Goal: Information Seeking & Learning: Learn about a topic

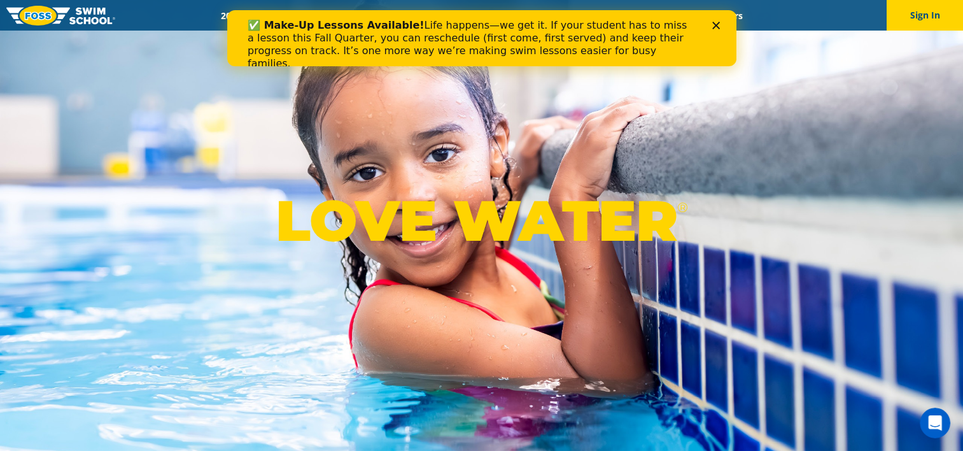
click at [712, 27] on polygon "Close" at bounding box center [716, 26] width 8 height 8
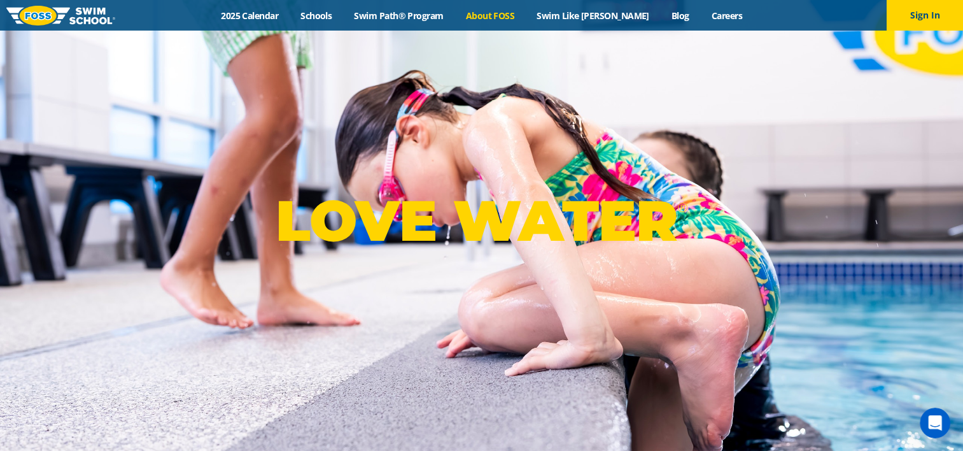
click at [509, 18] on link "About FOSS" at bounding box center [489, 16] width 71 height 12
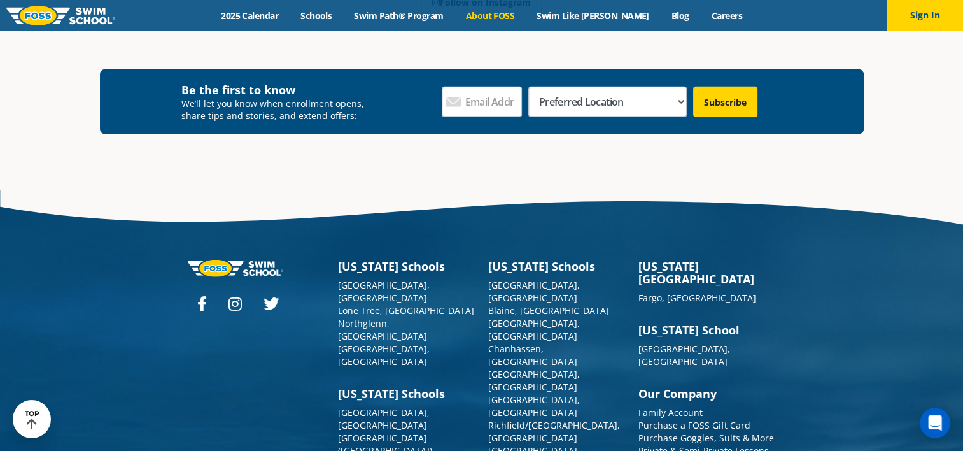
scroll to position [3355, 0]
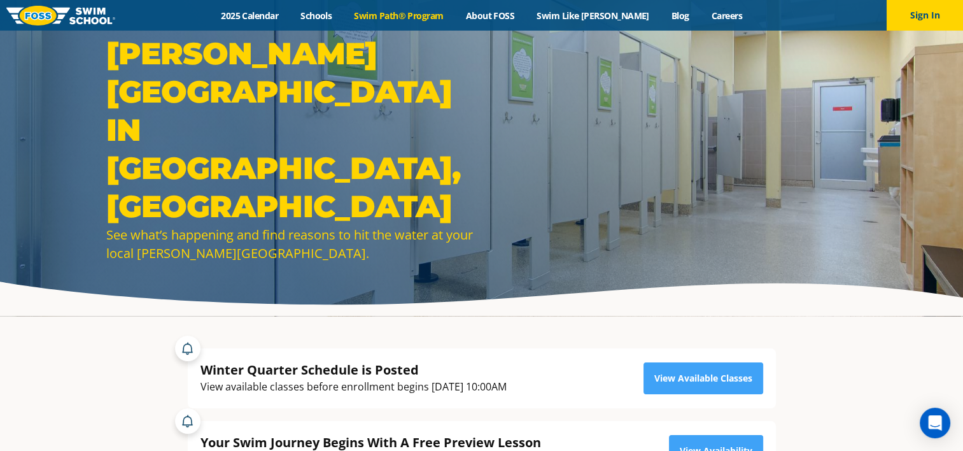
click at [415, 13] on link "Swim Path® Program" at bounding box center [398, 16] width 111 height 12
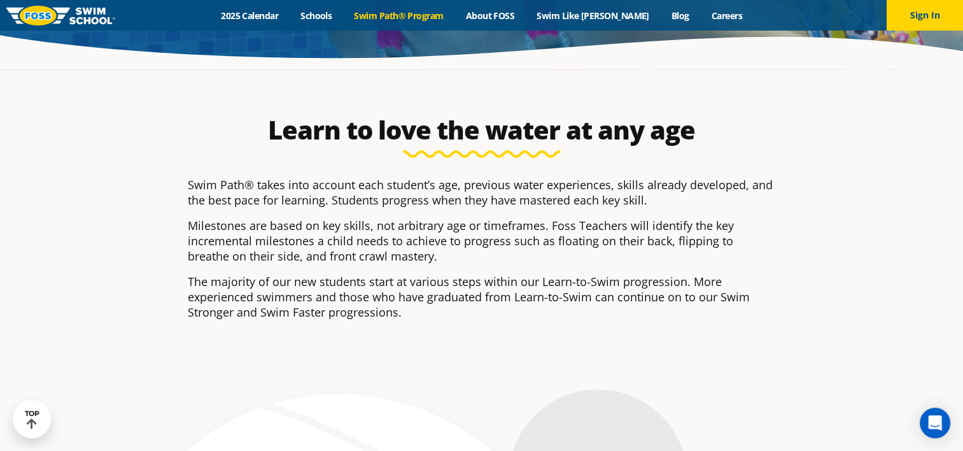
scroll to position [113, 0]
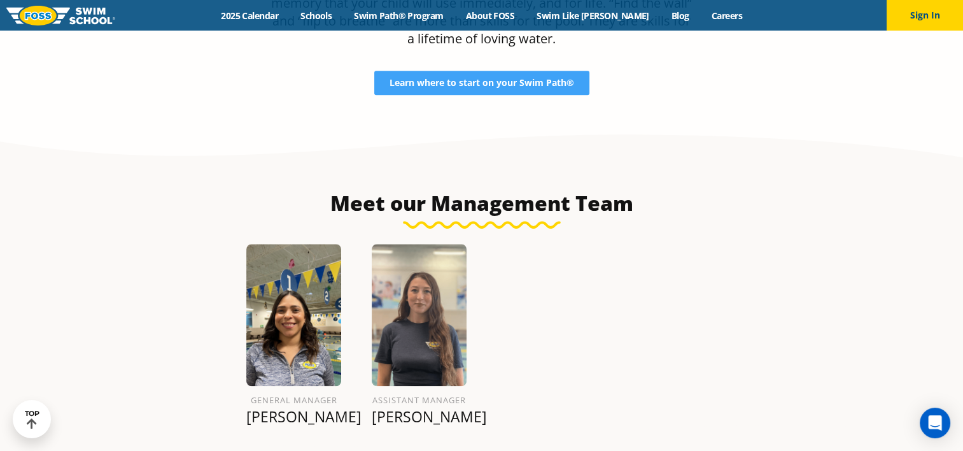
scroll to position [1356, 0]
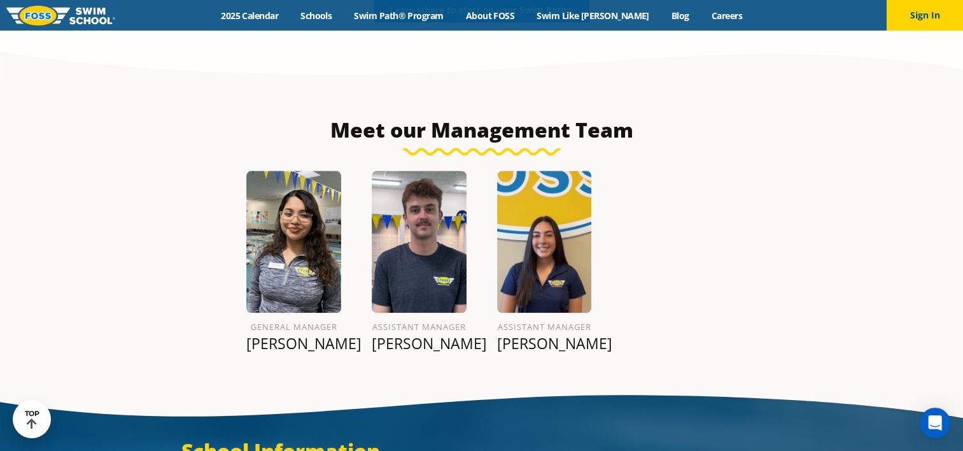
scroll to position [1431, 0]
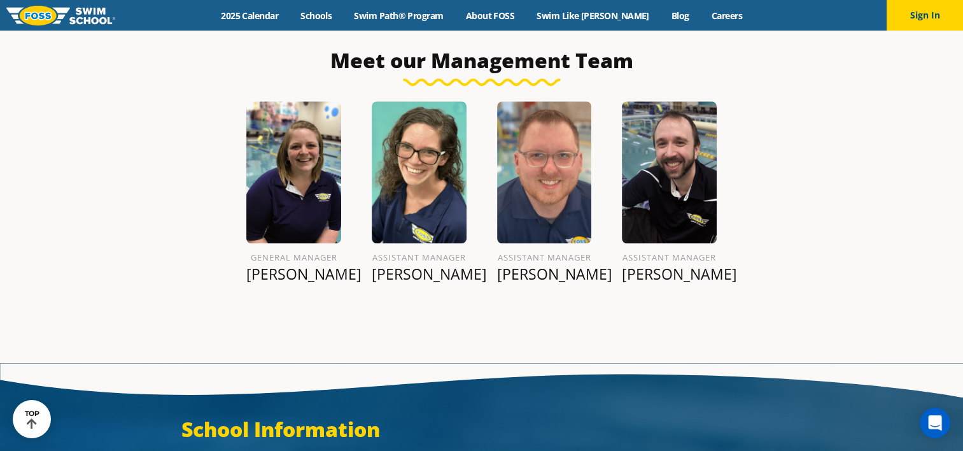
scroll to position [1492, 0]
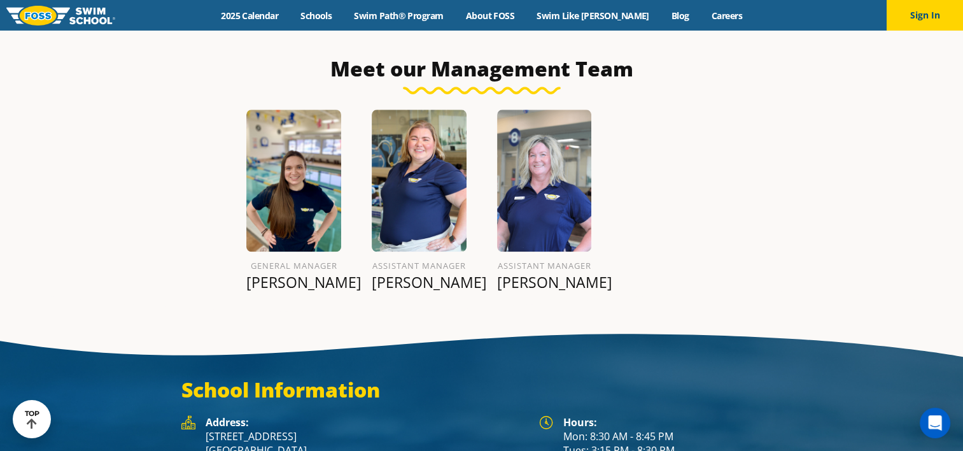
scroll to position [1491, 0]
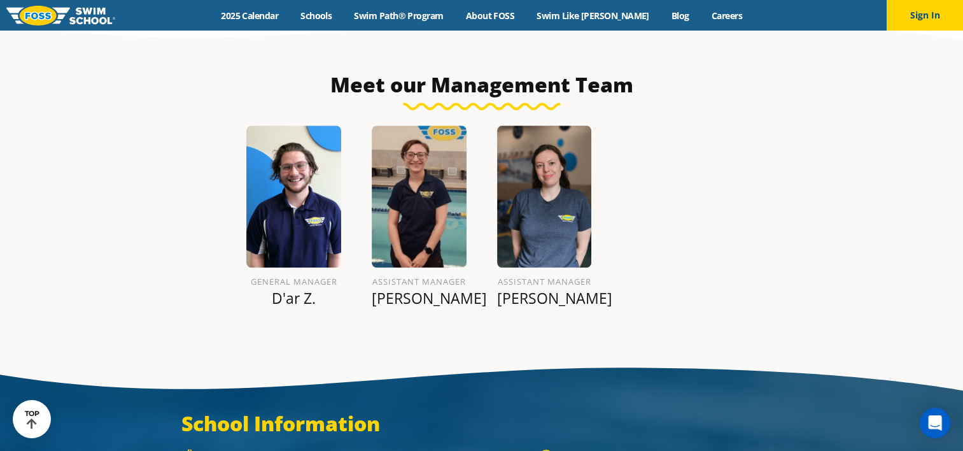
scroll to position [1477, 0]
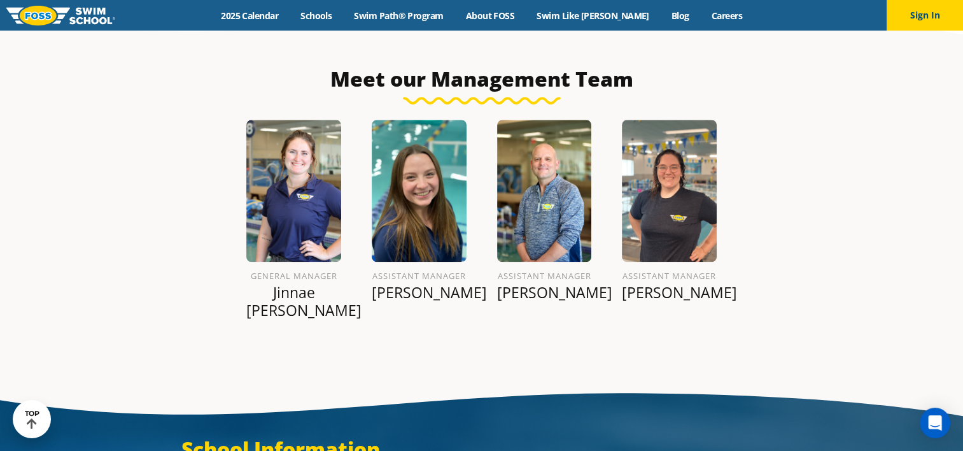
scroll to position [1390, 0]
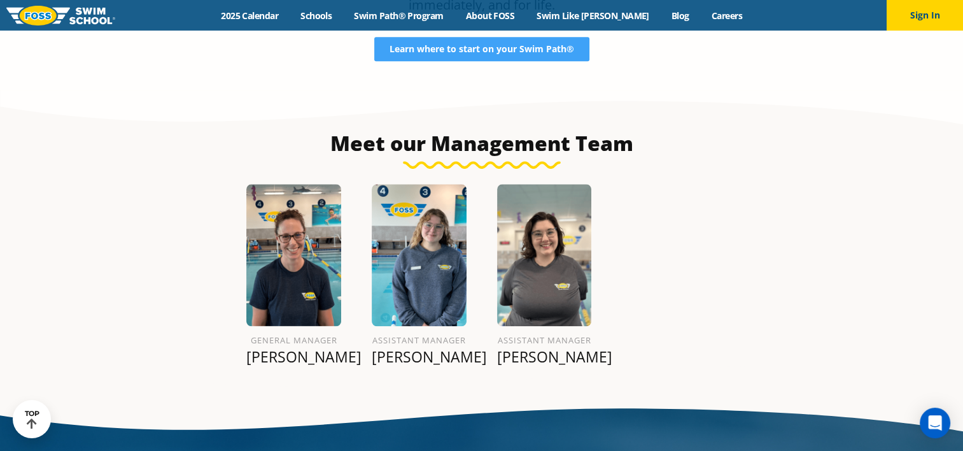
scroll to position [1391, 0]
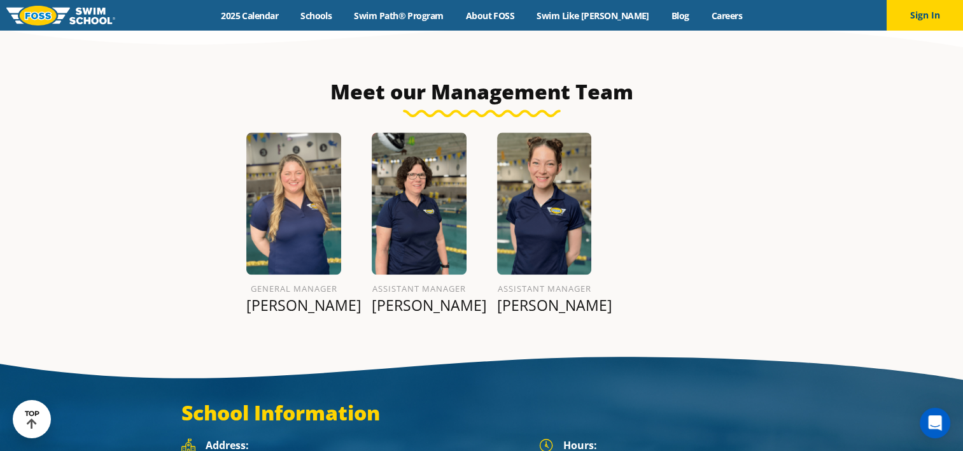
scroll to position [1451, 0]
